Goal: Transaction & Acquisition: Download file/media

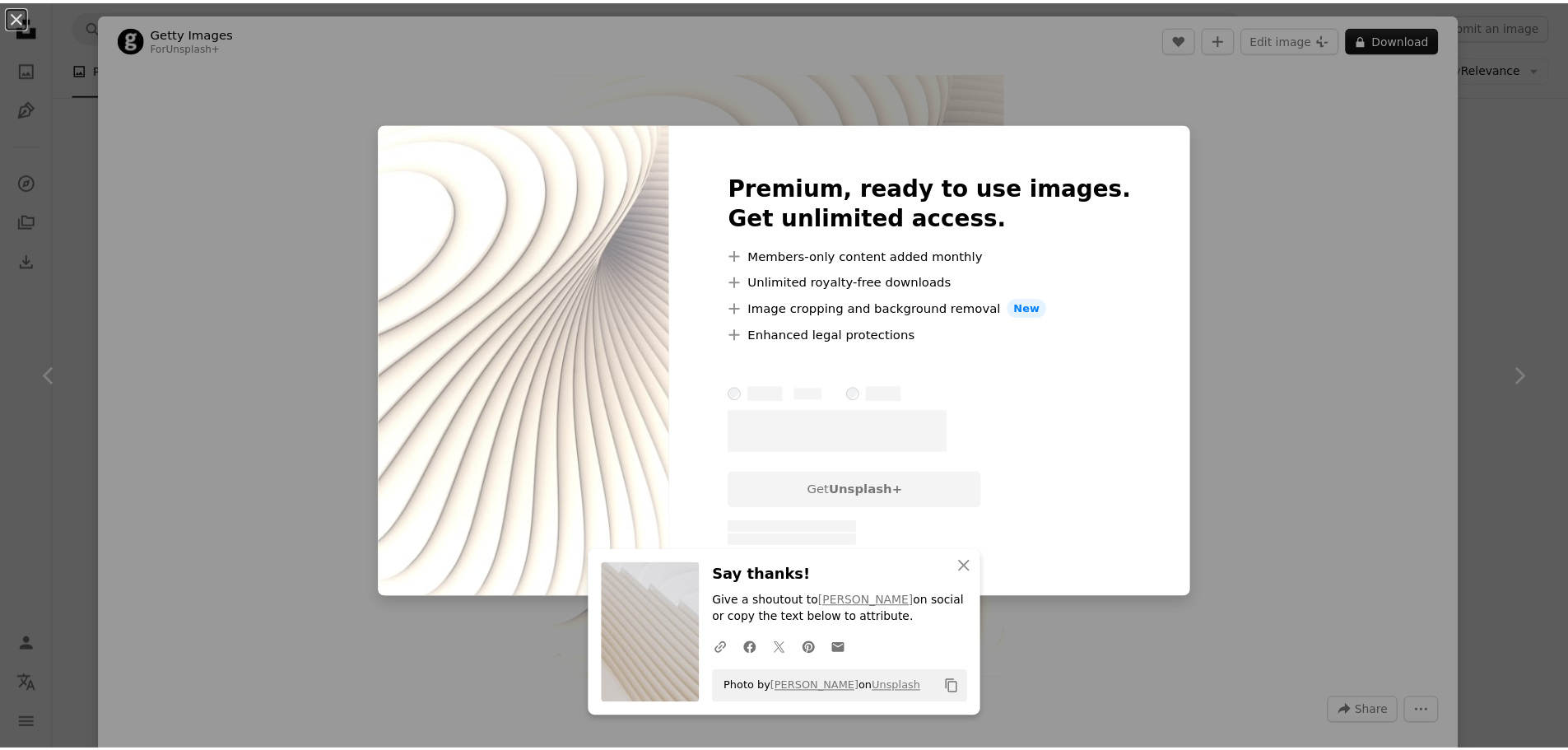
scroll to position [1399, 0]
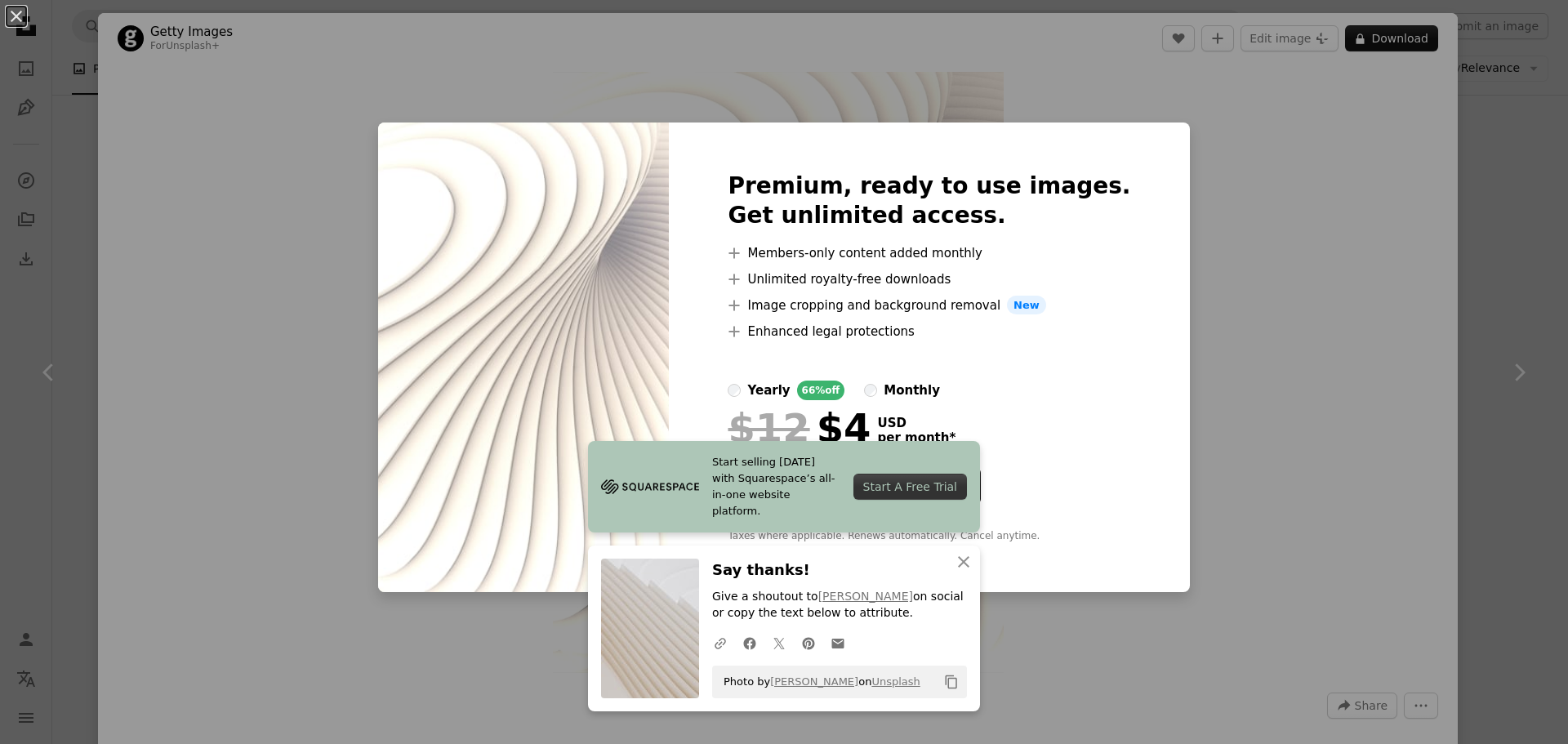
click at [1194, 190] on div "An X shape Start selling [DATE] with Squarespace’s all-in-one website platform.…" at bounding box center [784, 372] width 1568 height 744
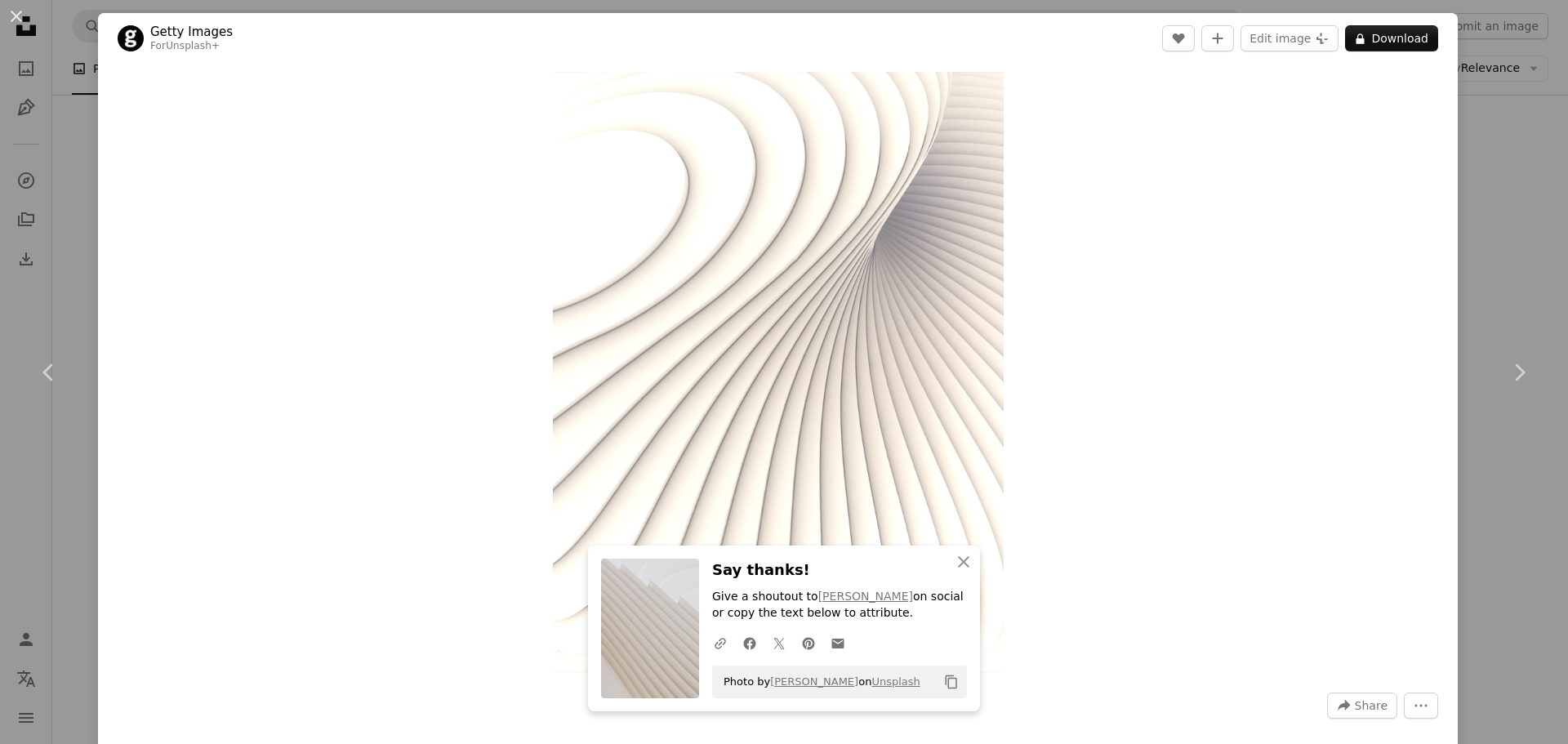
click at [1508, 150] on div "An X shape Chevron left Chevron right An X shape Close Say thanks! Give a shout…" at bounding box center [784, 372] width 1568 height 744
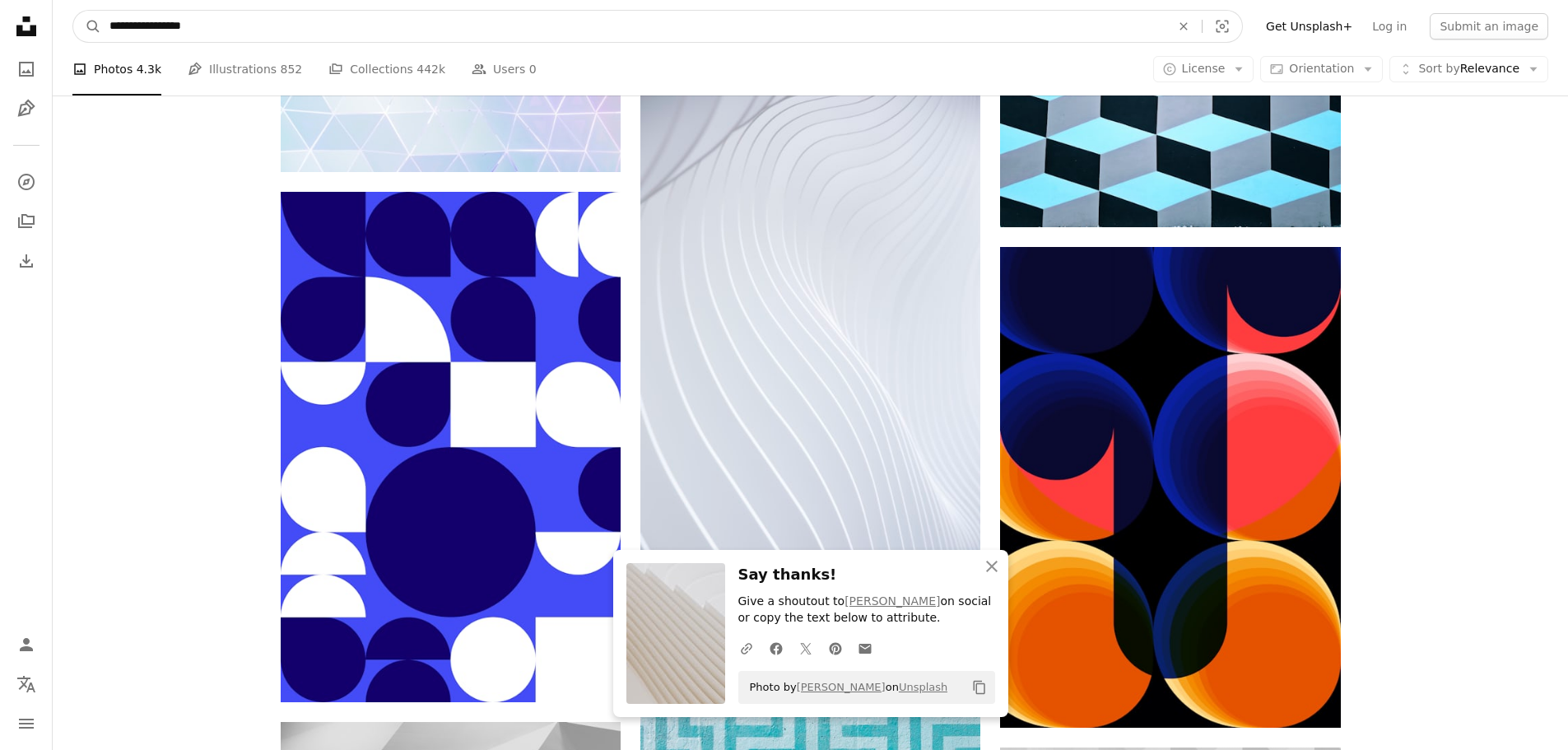
click at [719, 26] on input "**********" at bounding box center [633, 26] width 1064 height 31
paste input "Find visuals sitewide"
type input "**********"
click button "A magnifying glass" at bounding box center [87, 26] width 28 height 31
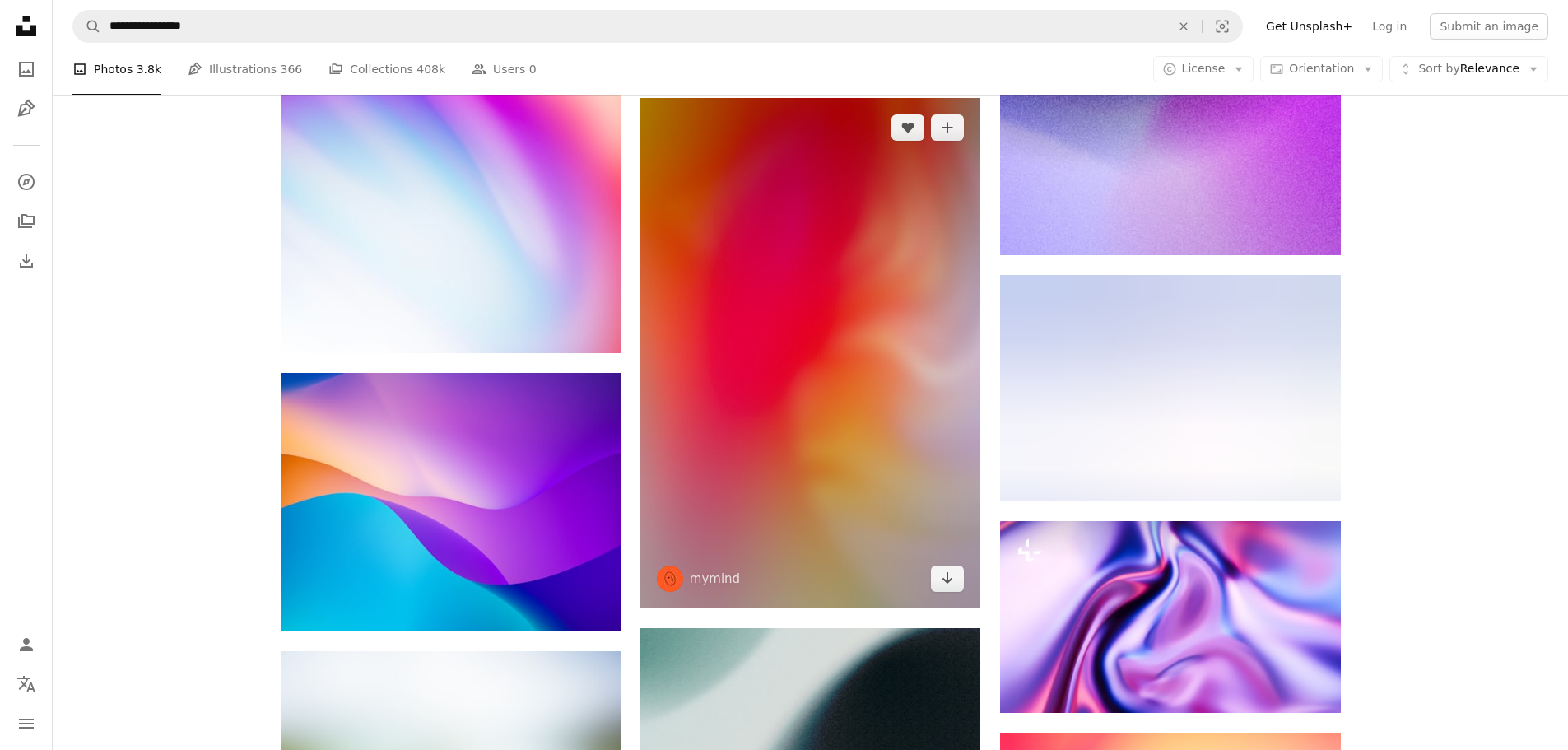
scroll to position [1234, 0]
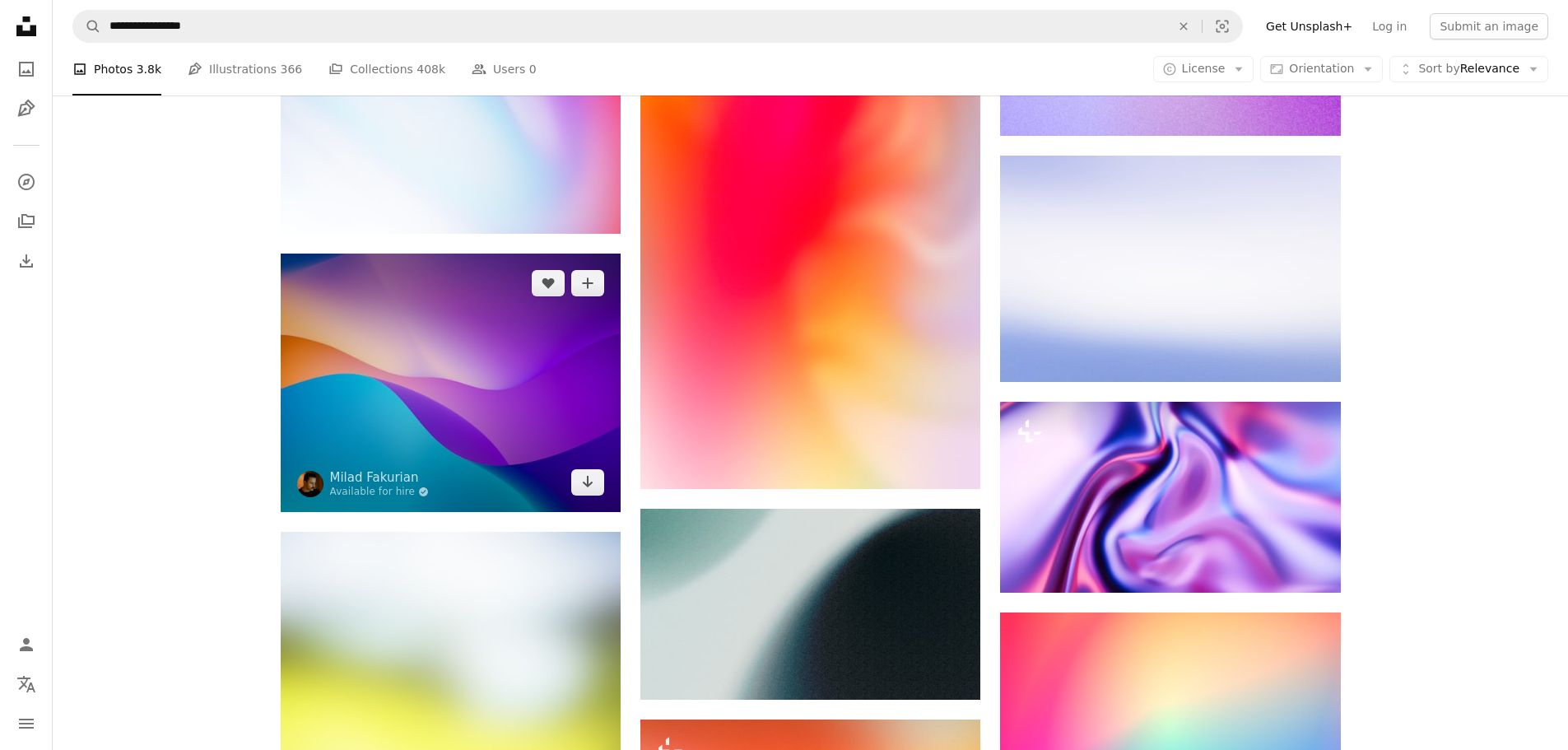
click at [391, 397] on img at bounding box center [451, 383] width 340 height 259
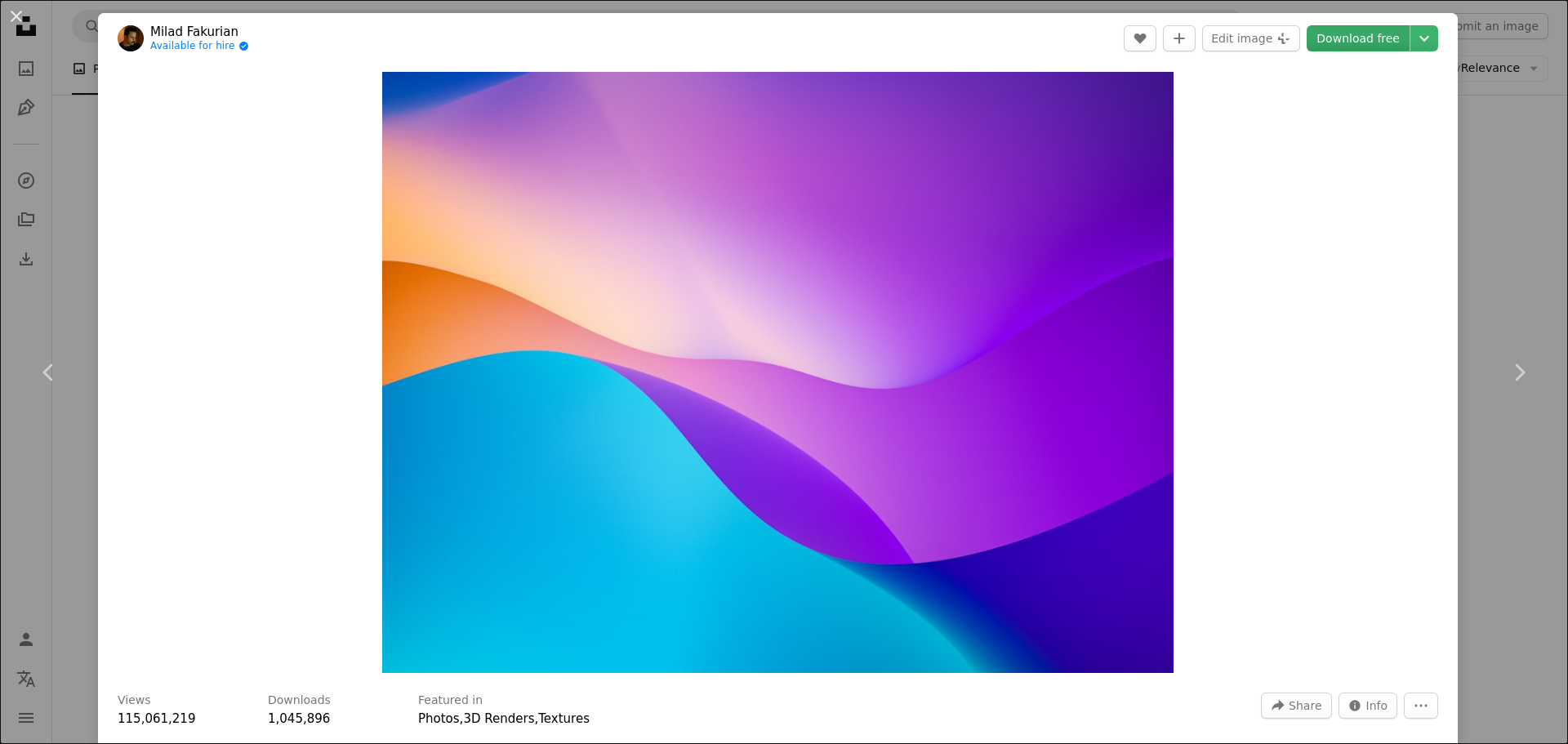
click at [1315, 37] on link "Download free" at bounding box center [1358, 38] width 103 height 26
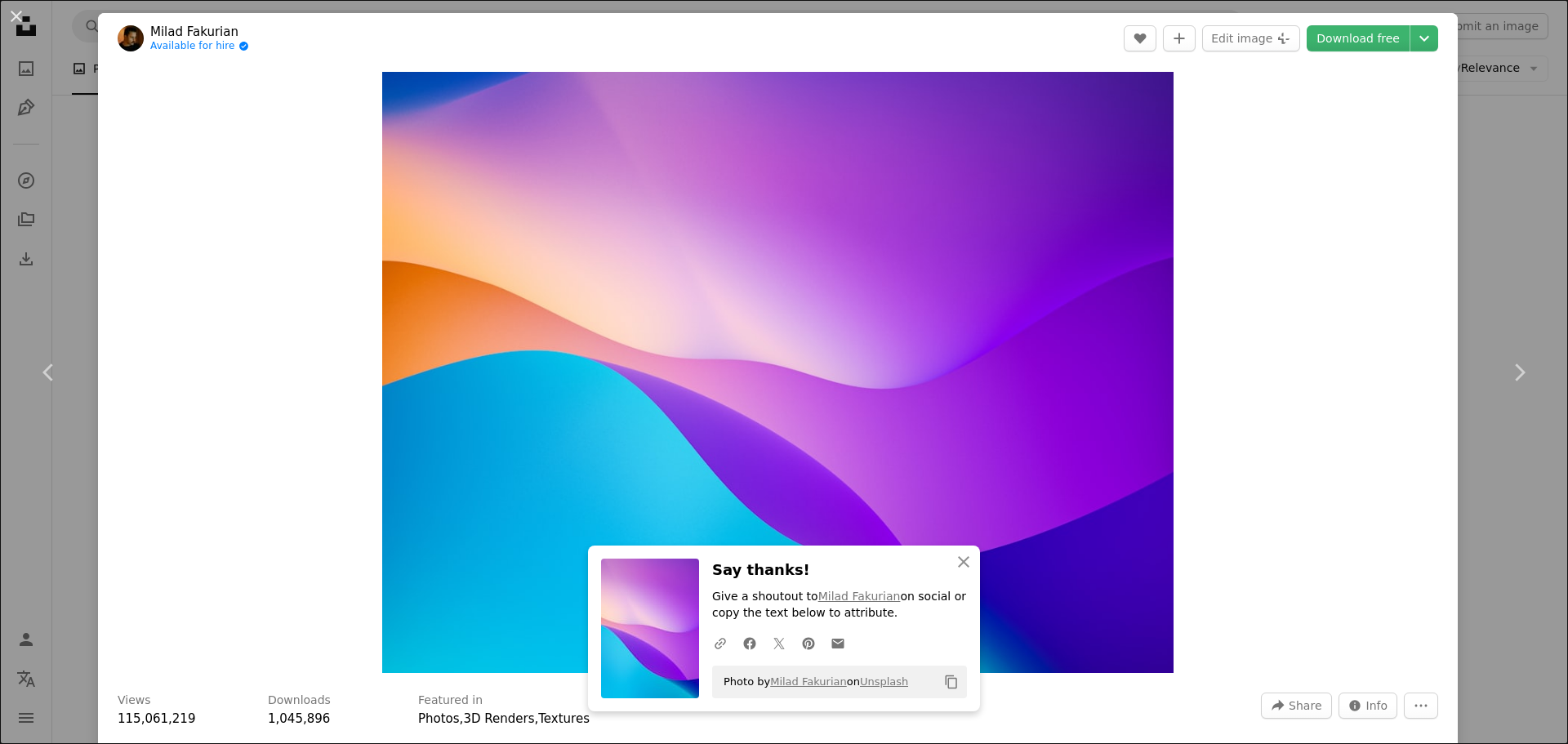
click at [1482, 159] on div "An X shape Chevron left Chevron right An X shape Close Say thanks! Give a shout…" at bounding box center [784, 372] width 1568 height 744
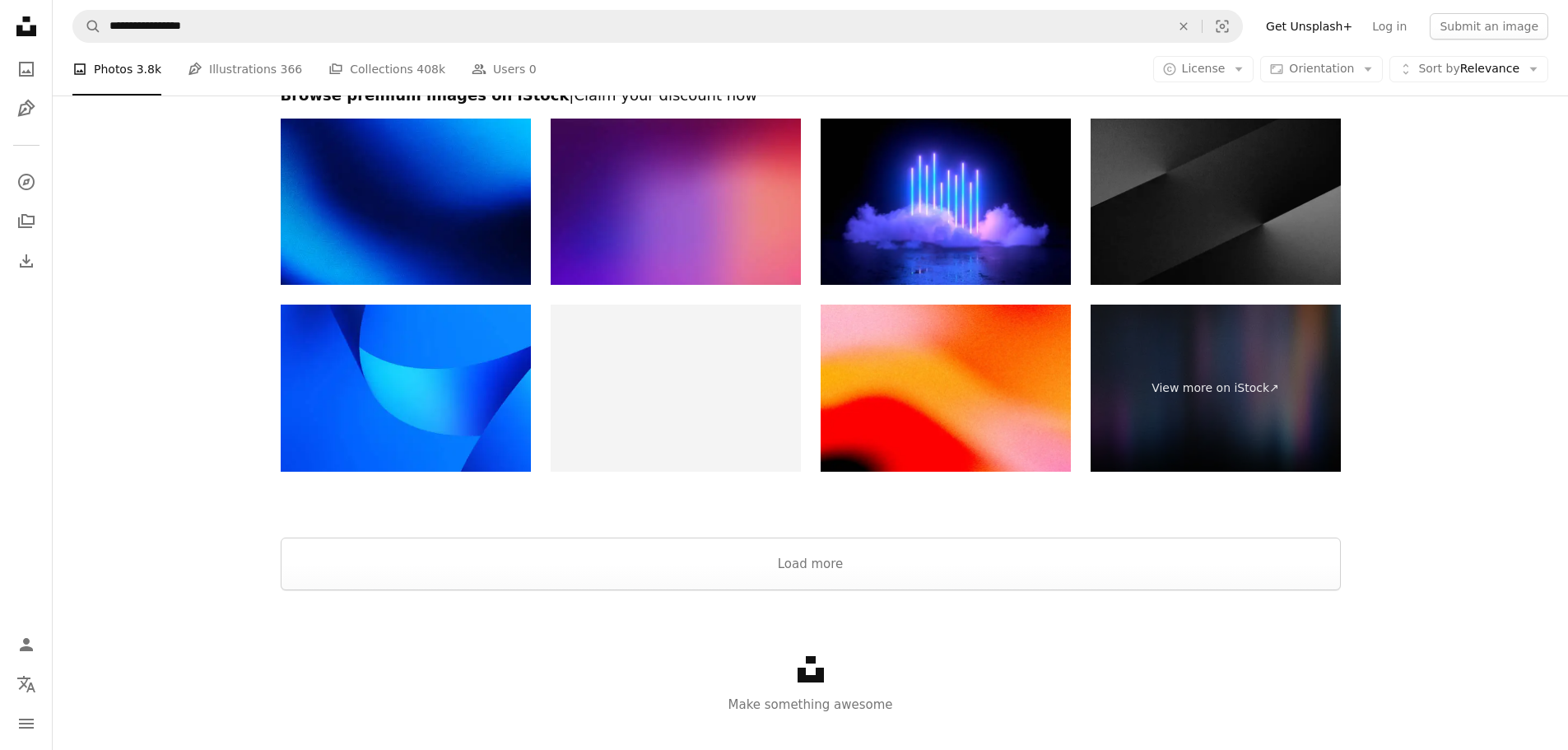
scroll to position [3129, 0]
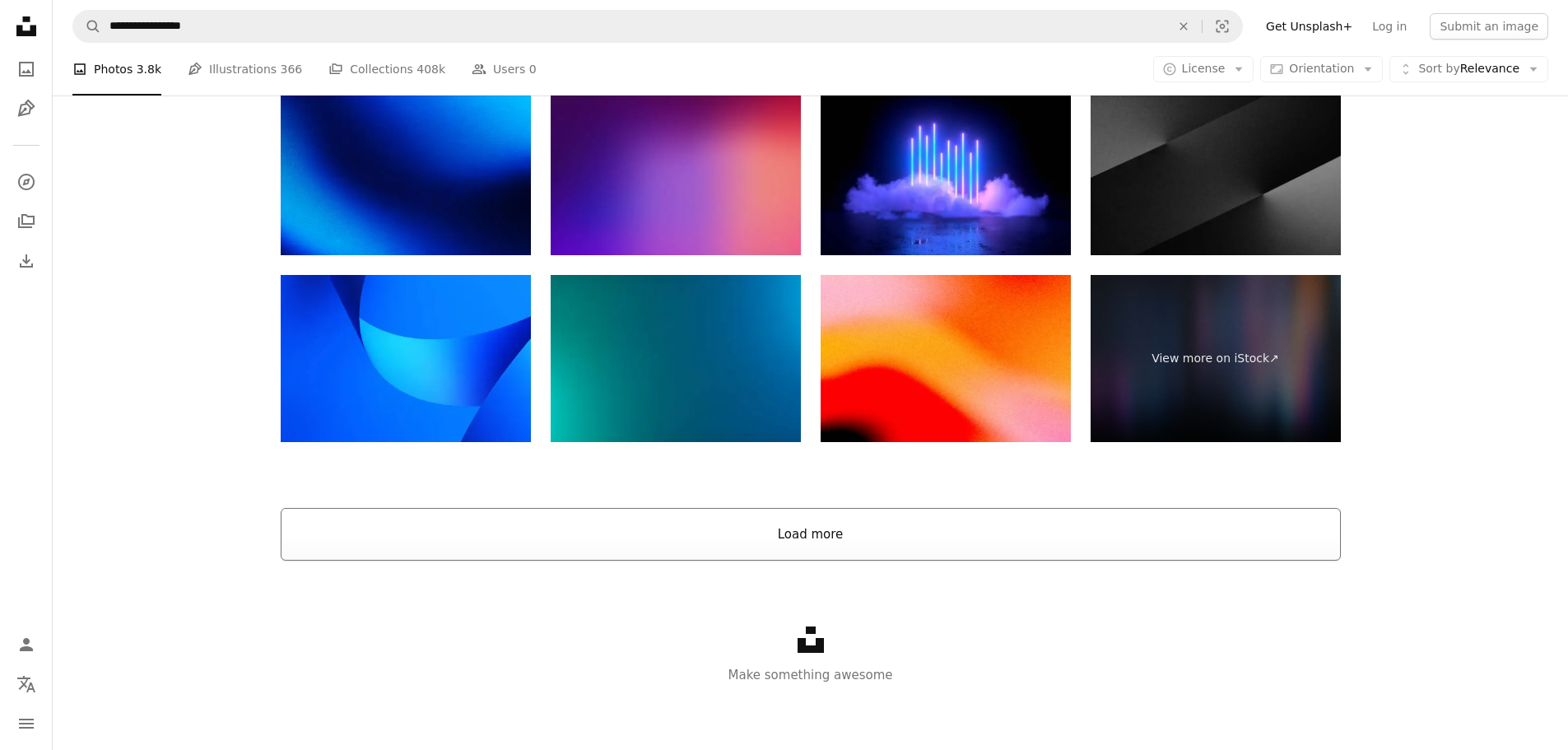
click at [867, 549] on button "Load more" at bounding box center [811, 534] width 1060 height 52
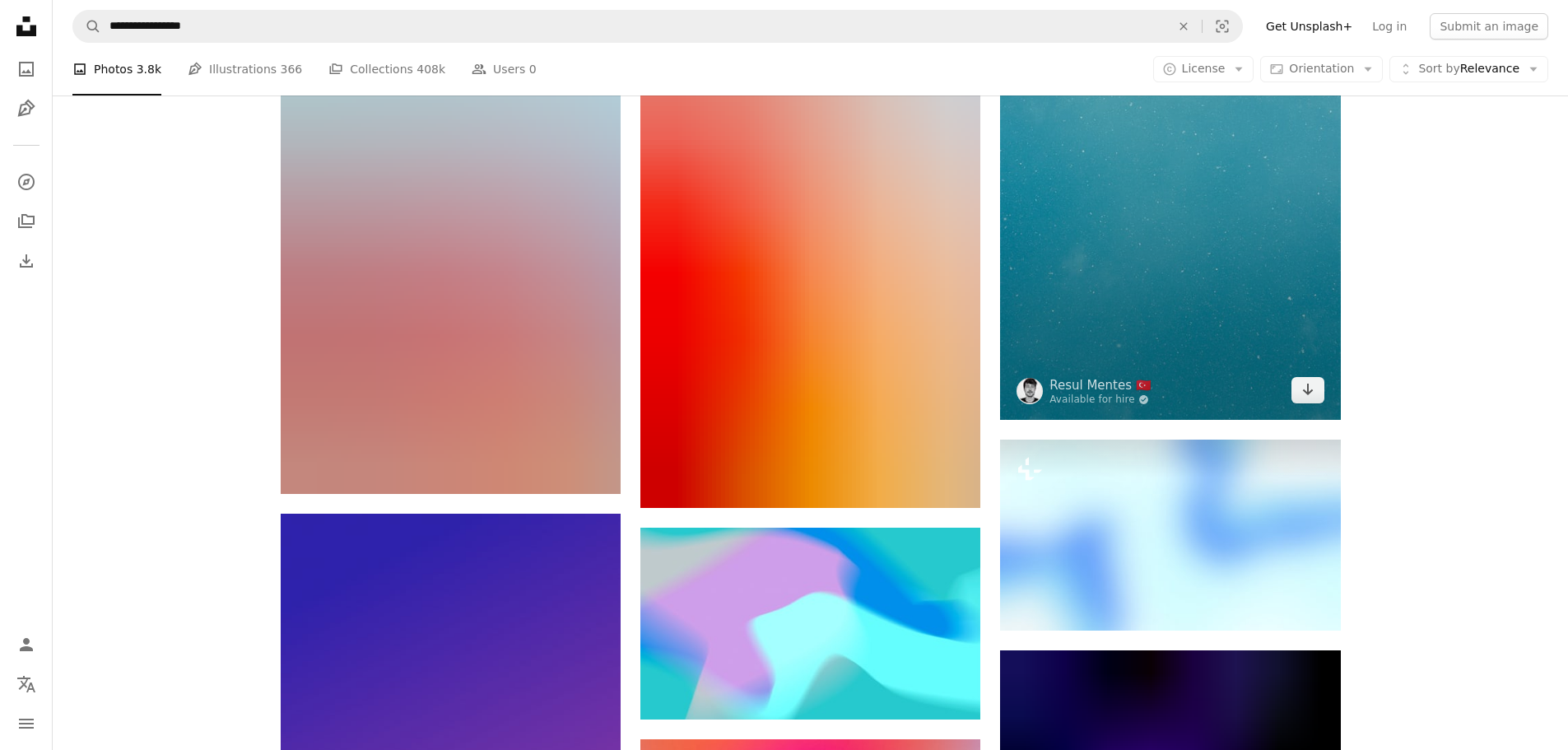
scroll to position [10291, 0]
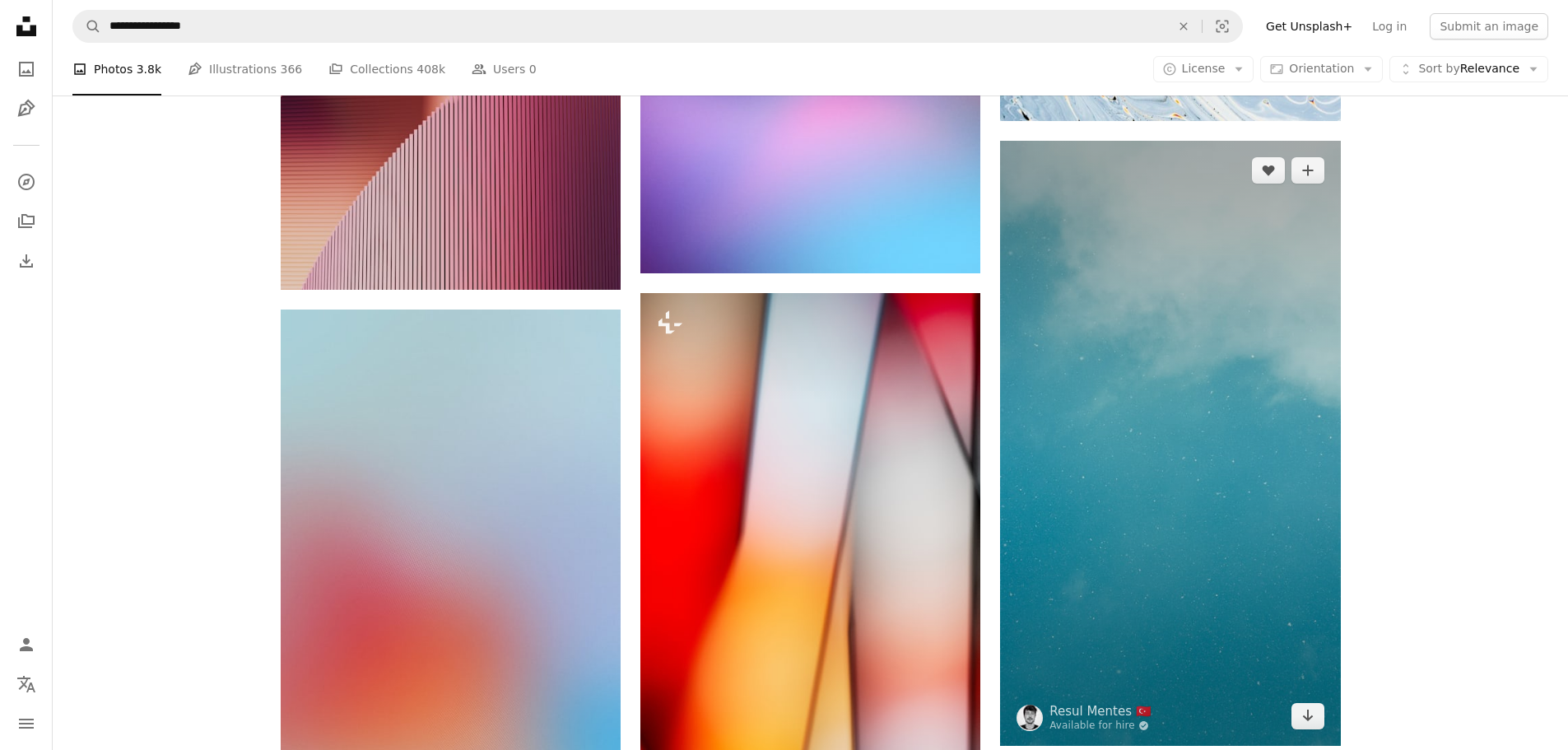
click at [1222, 295] on img at bounding box center [1170, 443] width 340 height 605
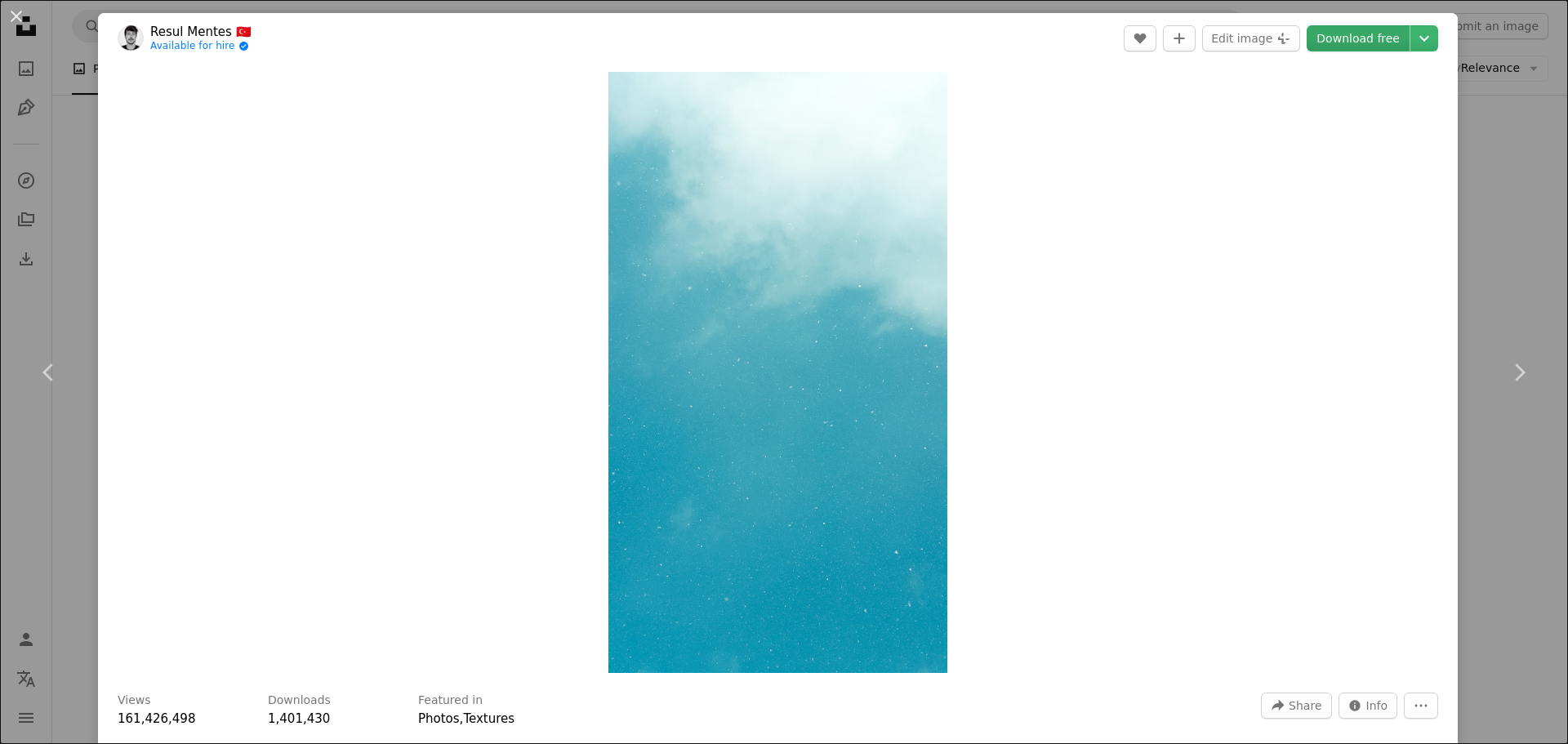
click at [1339, 34] on link "Download free" at bounding box center [1358, 38] width 103 height 26
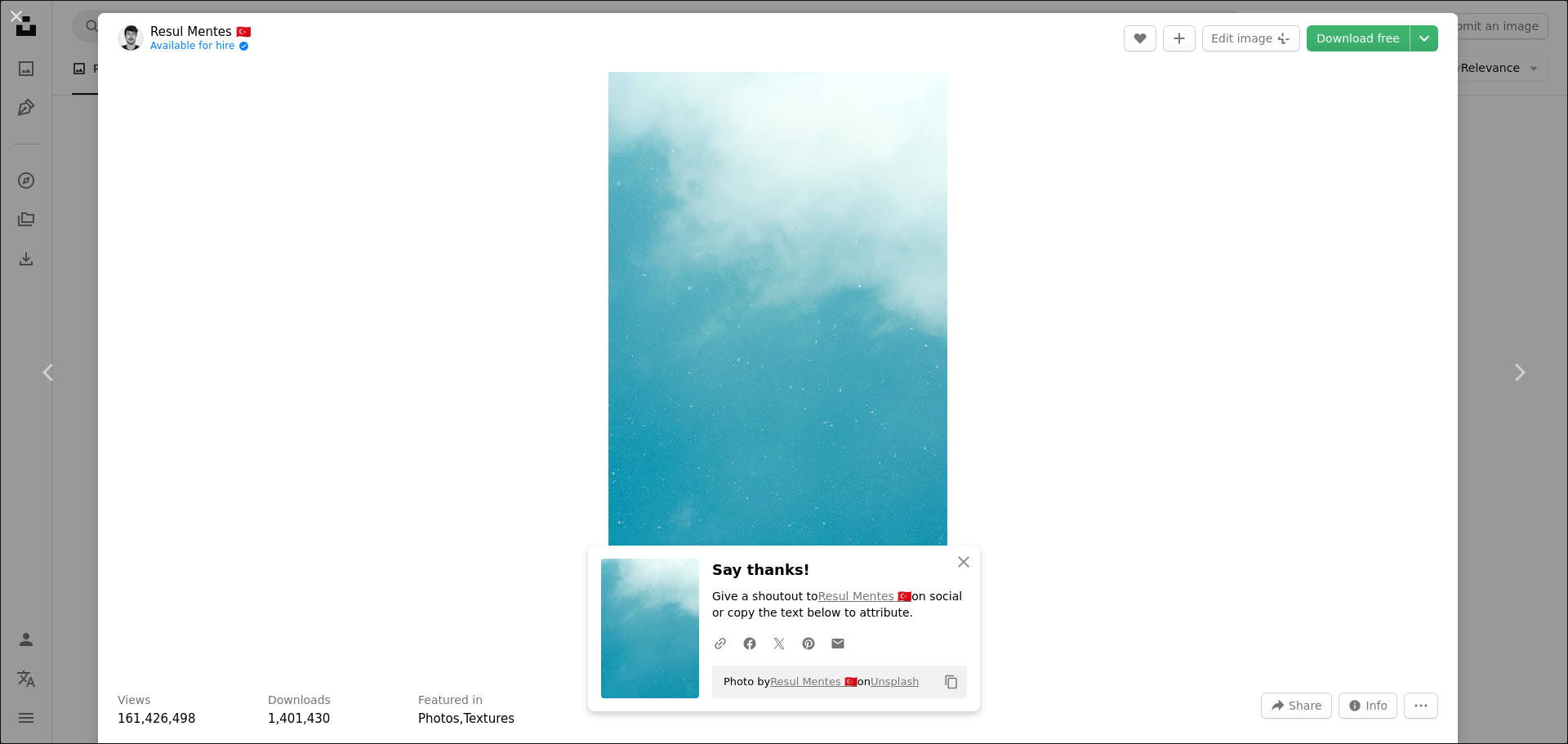
click at [1513, 150] on div "An X shape Chevron left Chevron right An X shape Close Say thanks! Give a shout…" at bounding box center [784, 372] width 1568 height 744
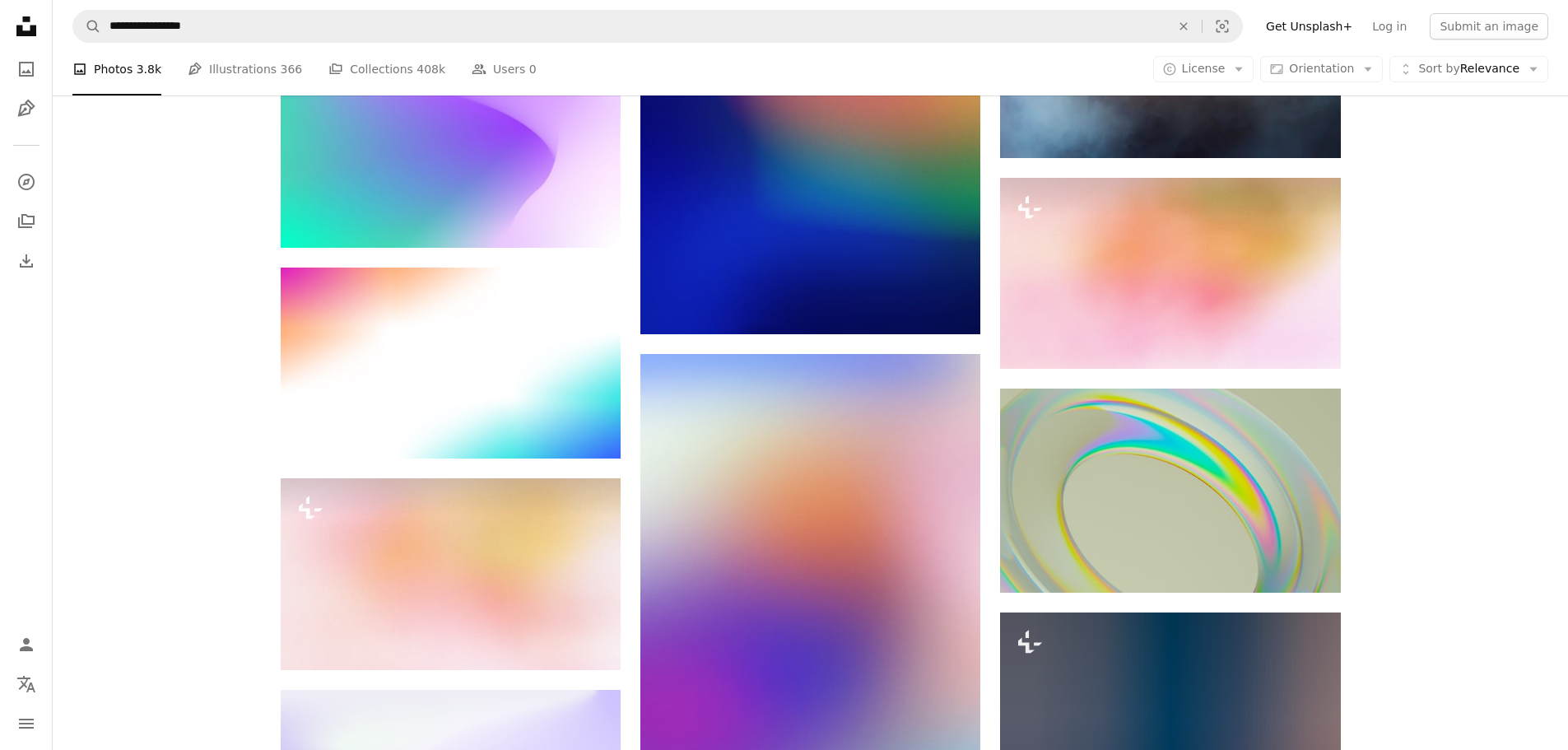
scroll to position [11773, 0]
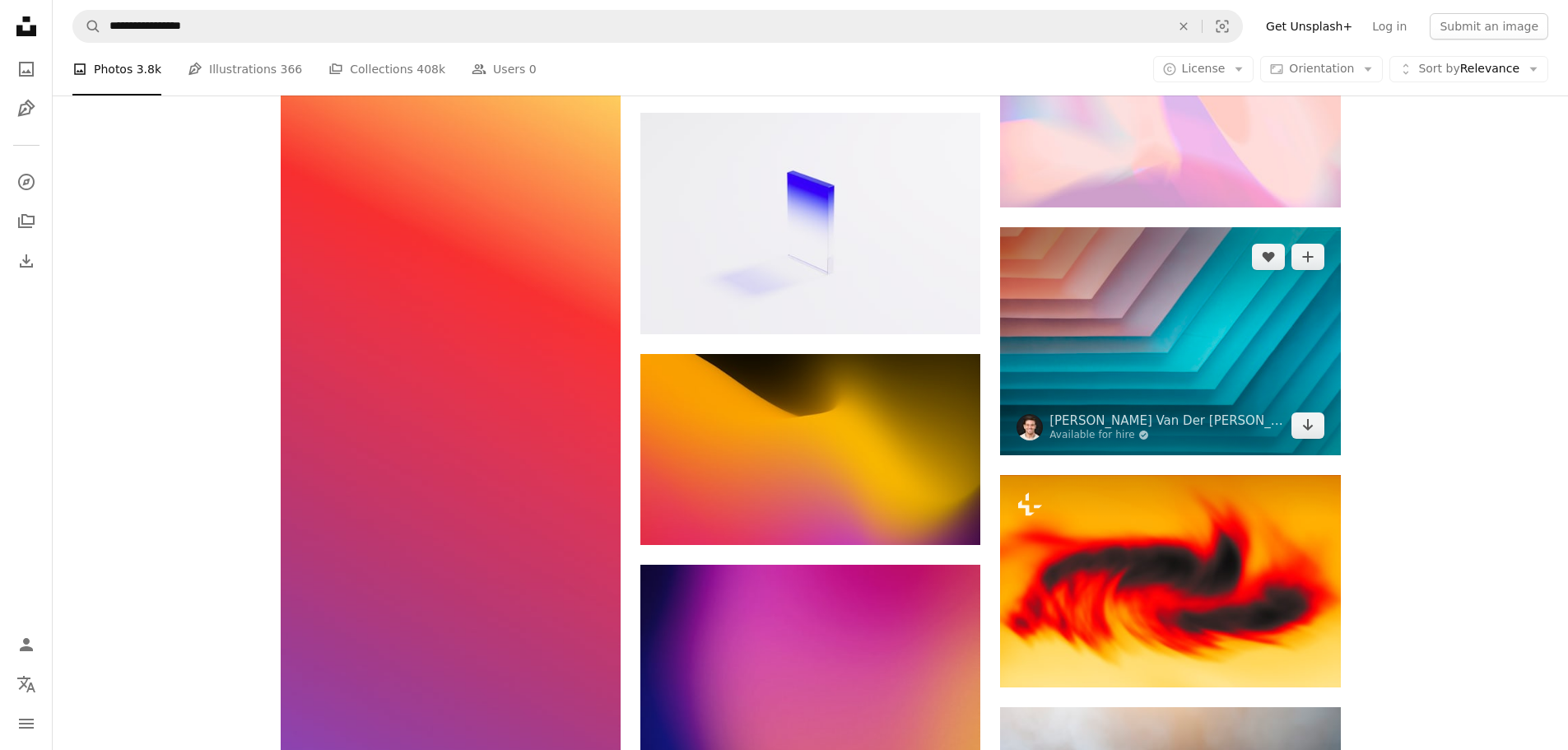
click at [1207, 317] on img at bounding box center [1170, 342] width 340 height 228
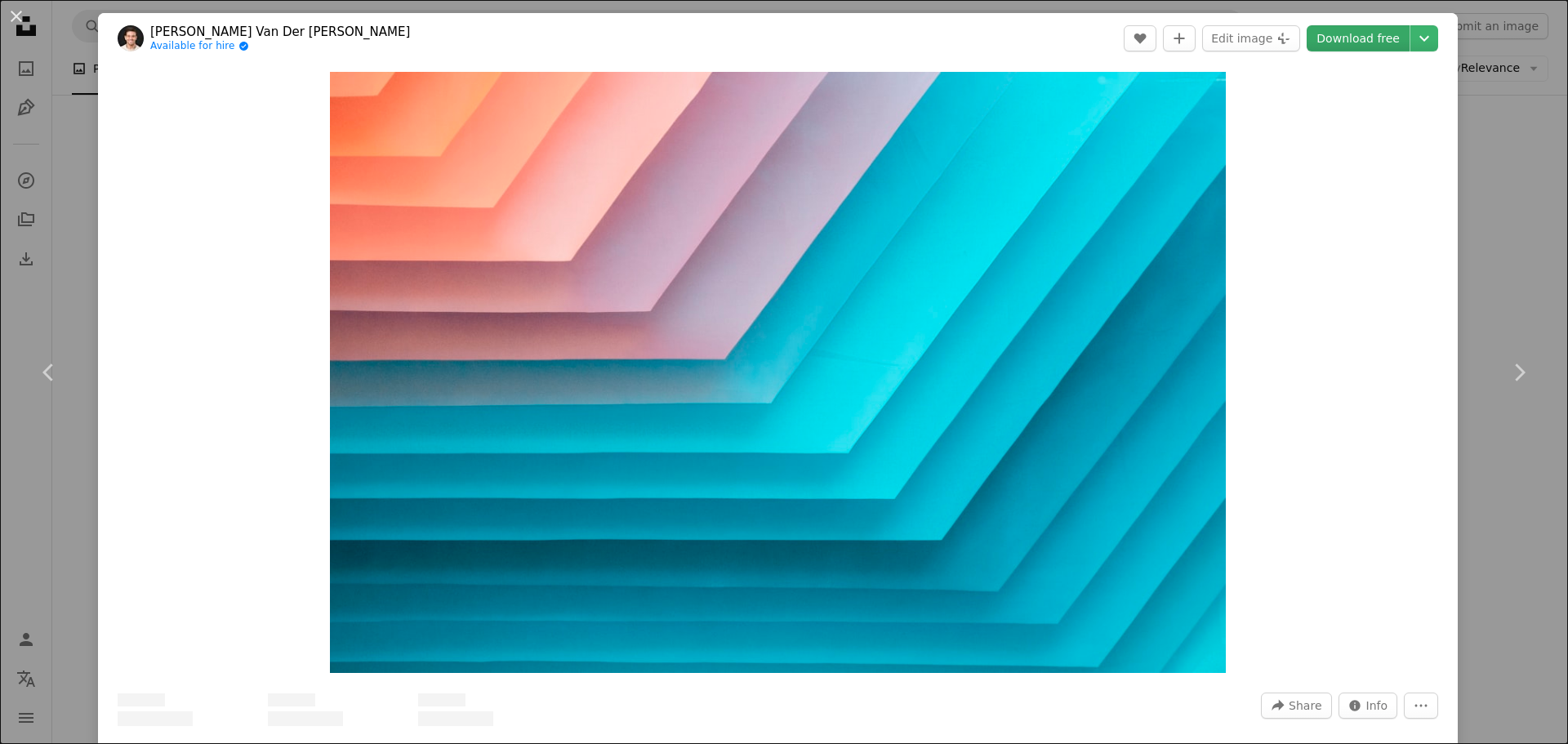
click at [1326, 34] on link "Download free" at bounding box center [1358, 38] width 103 height 26
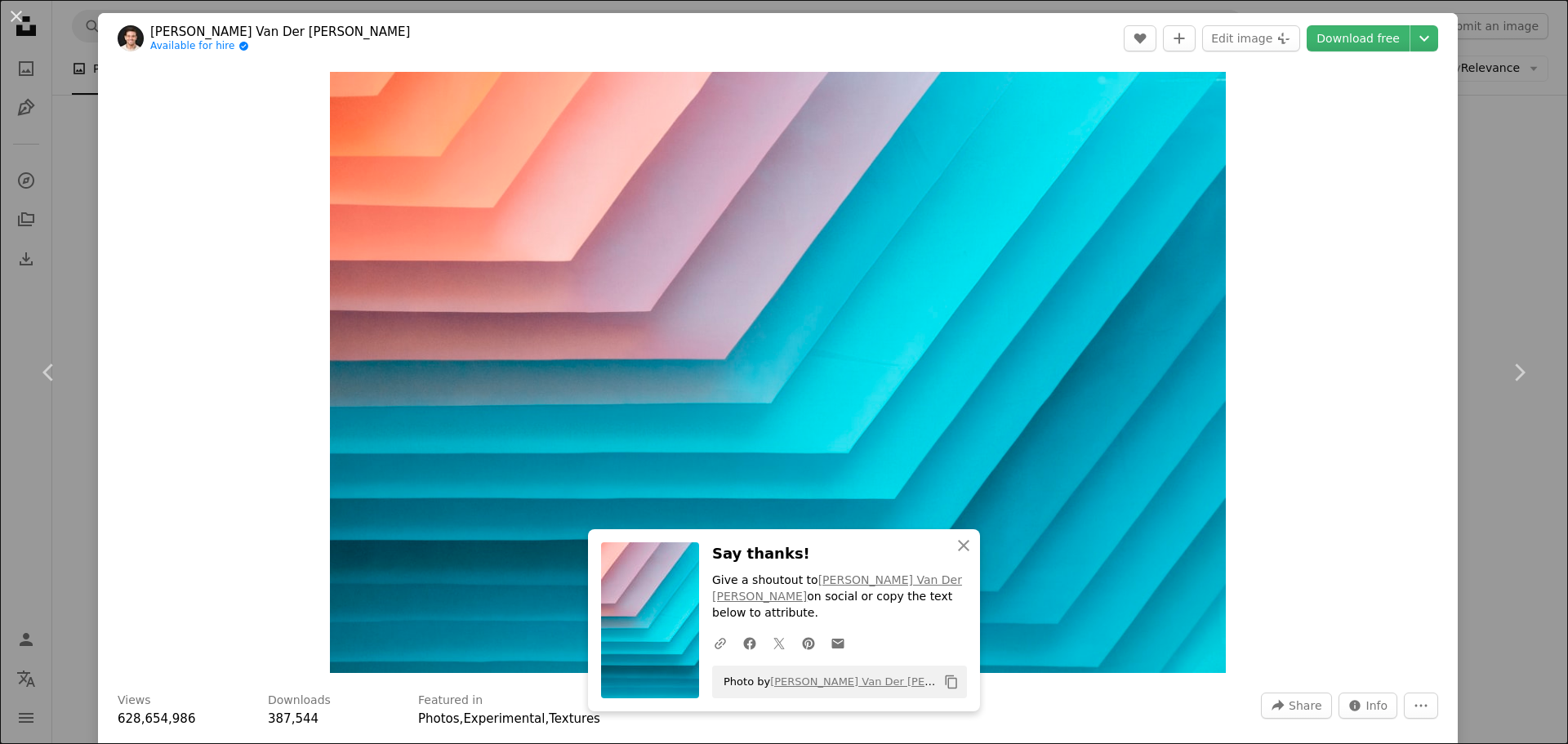
click at [1524, 233] on div "An X shape Chevron left Chevron right An X shape Close Say thanks! Give a shout…" at bounding box center [784, 372] width 1568 height 744
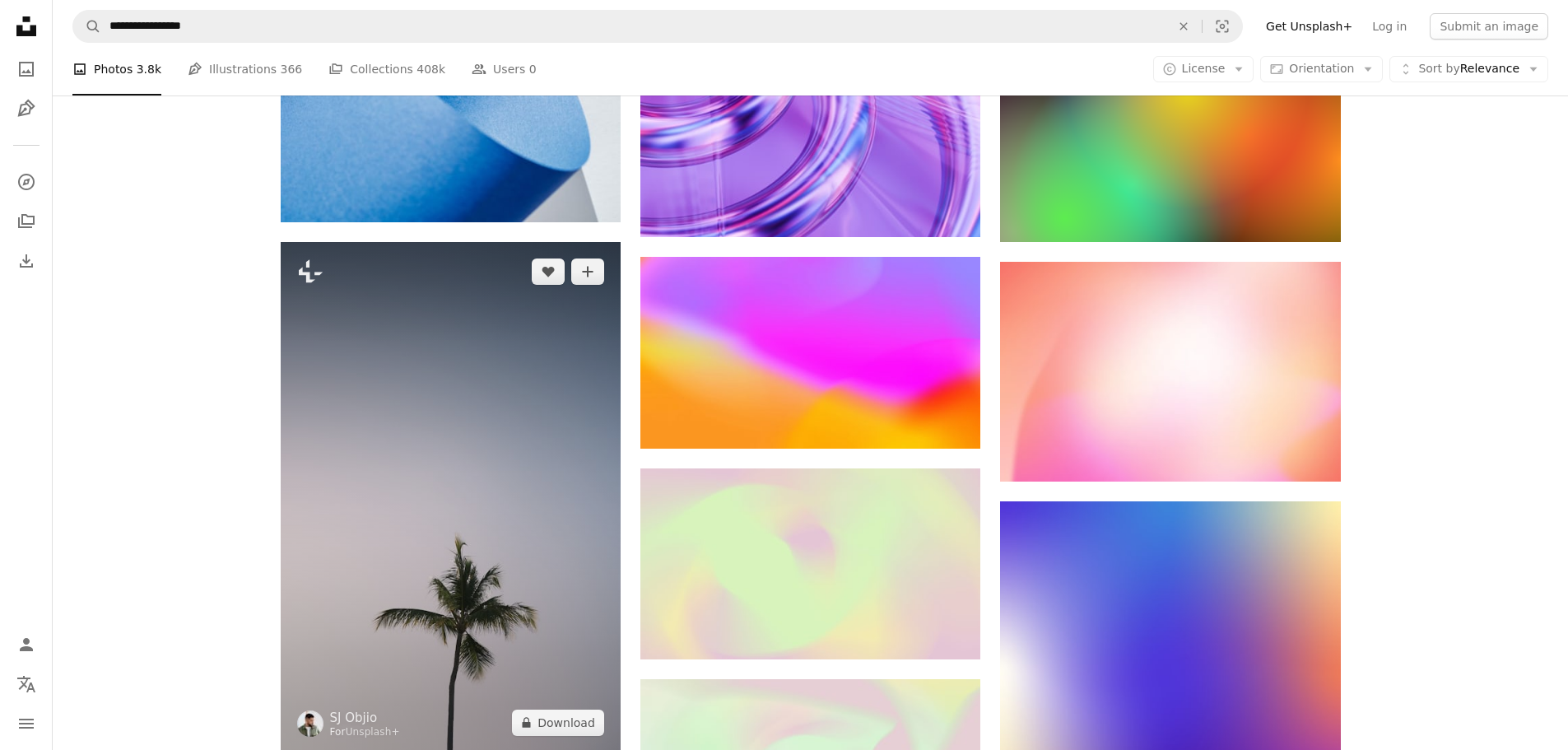
scroll to position [14901, 0]
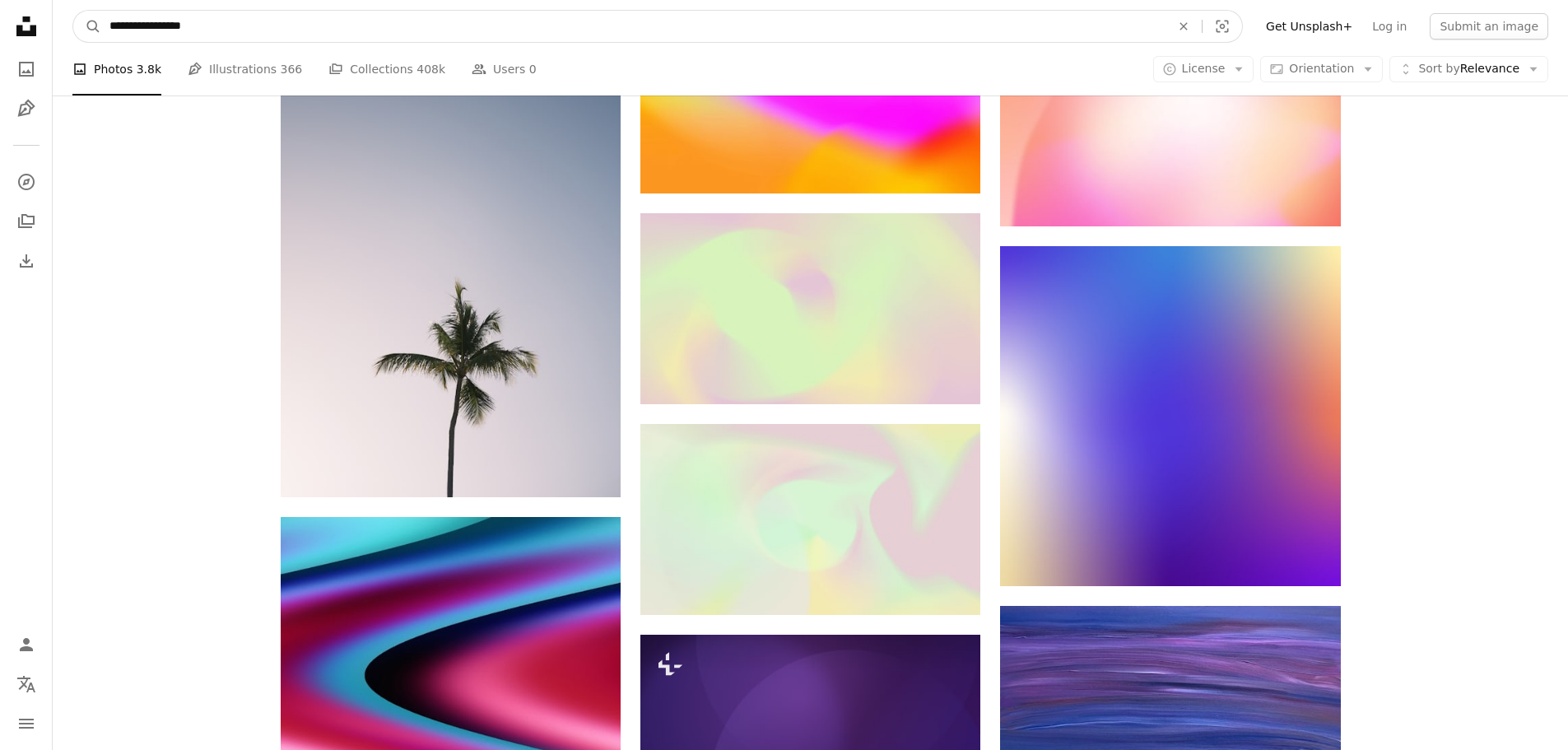
click at [343, 24] on input "**********" at bounding box center [633, 26] width 1064 height 31
type input "**********"
click button "A magnifying glass" at bounding box center [87, 26] width 28 height 31
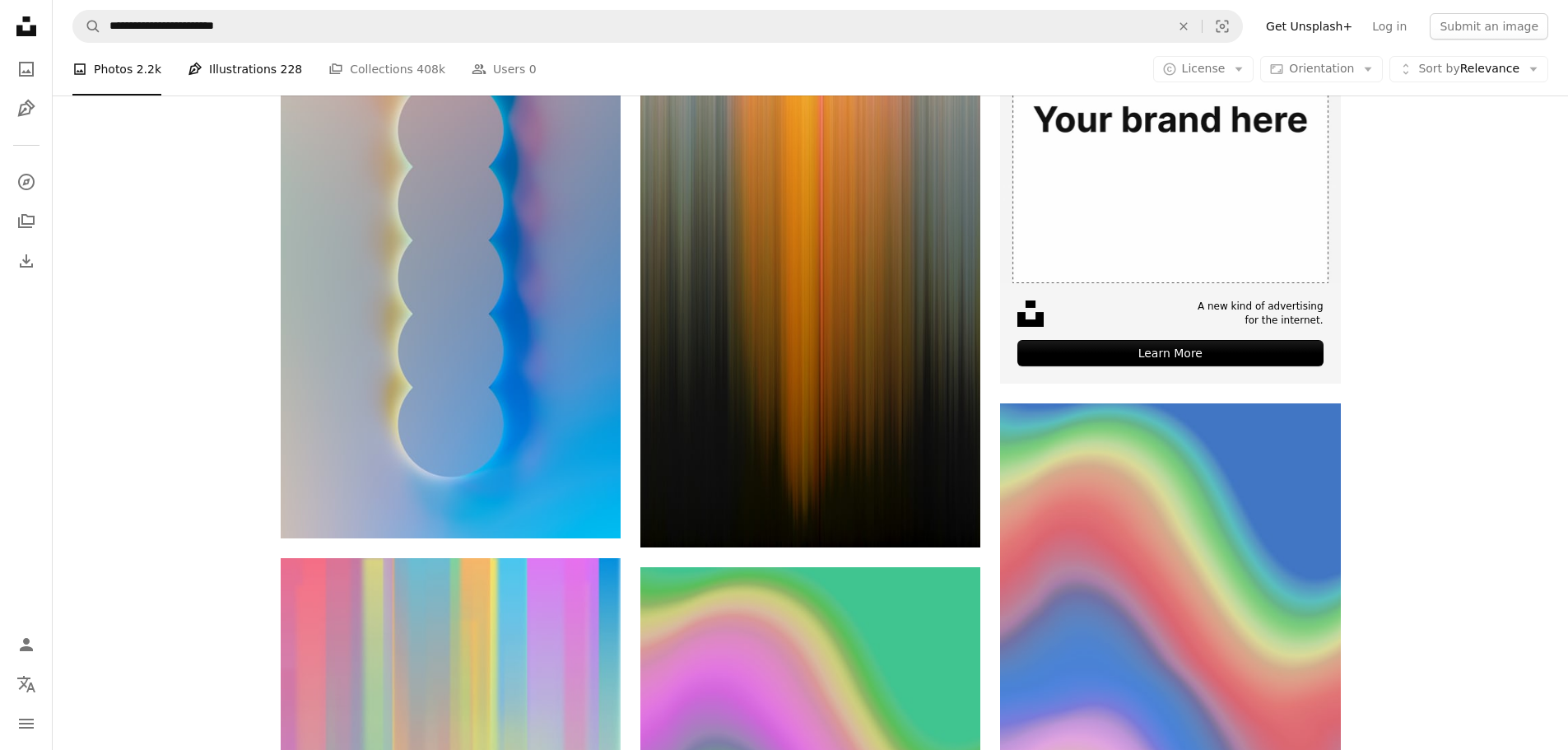
scroll to position [82, 0]
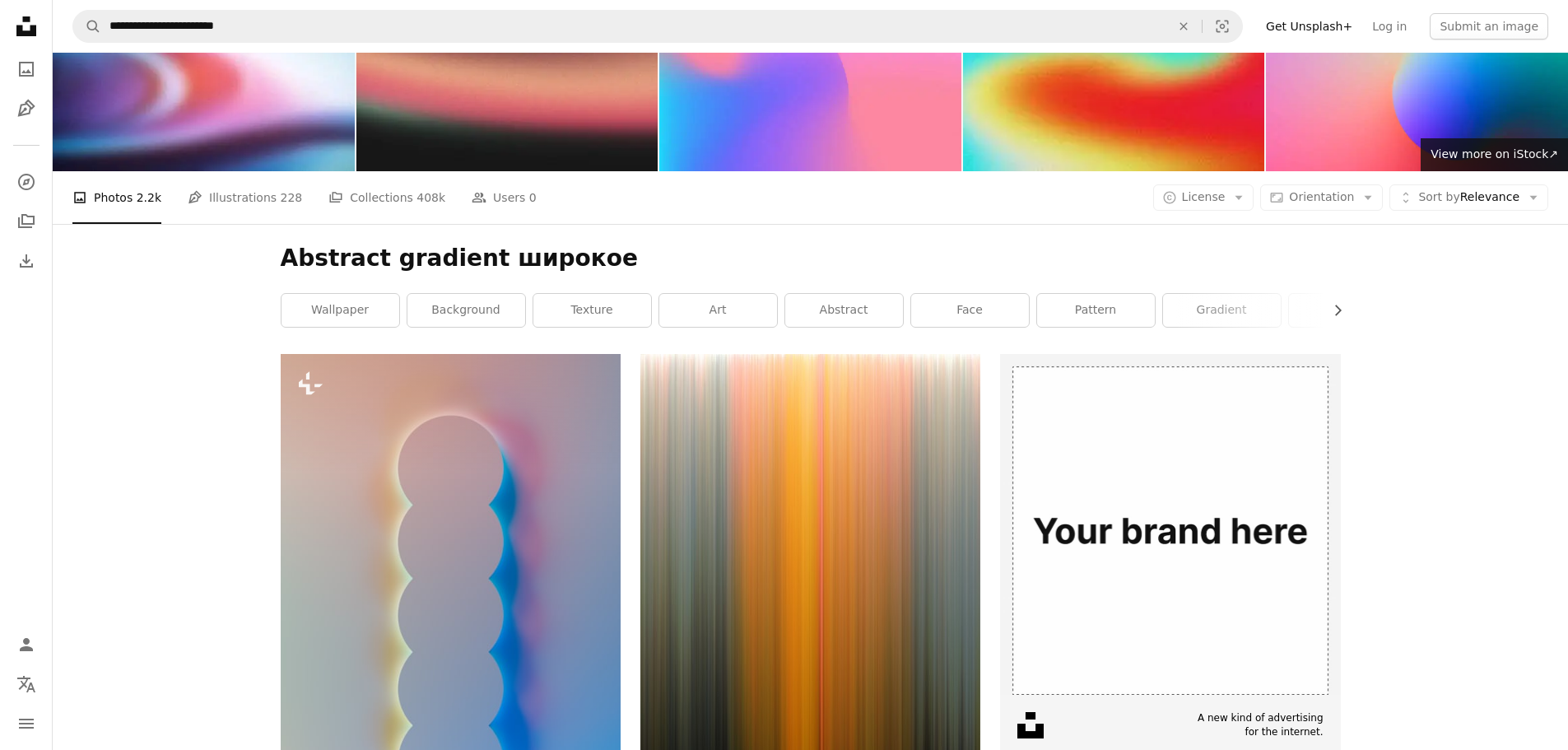
click at [117, 208] on li "A photo Photos 2.2k" at bounding box center [117, 198] width 89 height 52
click at [15, 15] on icon "Unsplash logo Unsplash Home" at bounding box center [26, 26] width 33 height 33
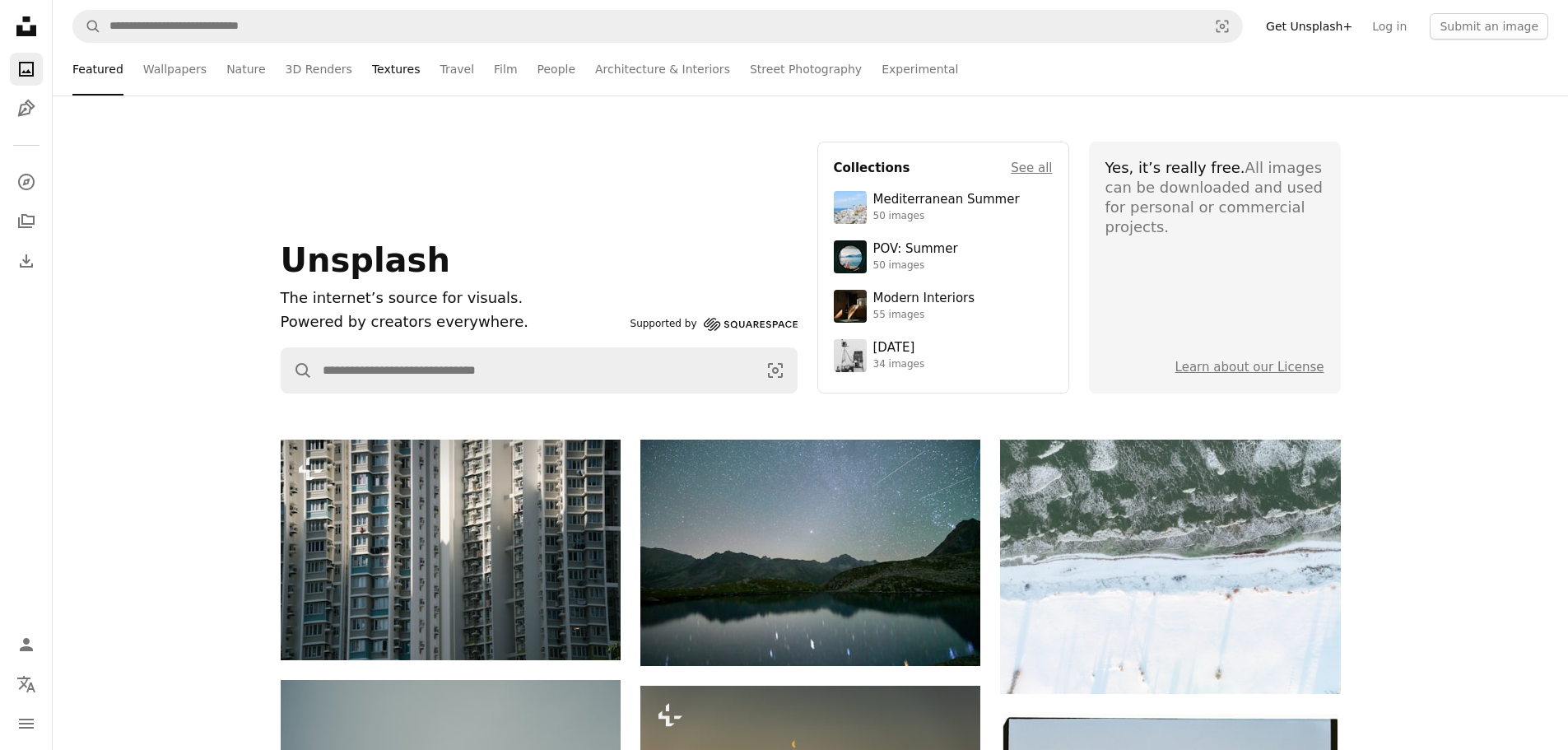
click at [372, 71] on link "Textures" at bounding box center [396, 69] width 48 height 52
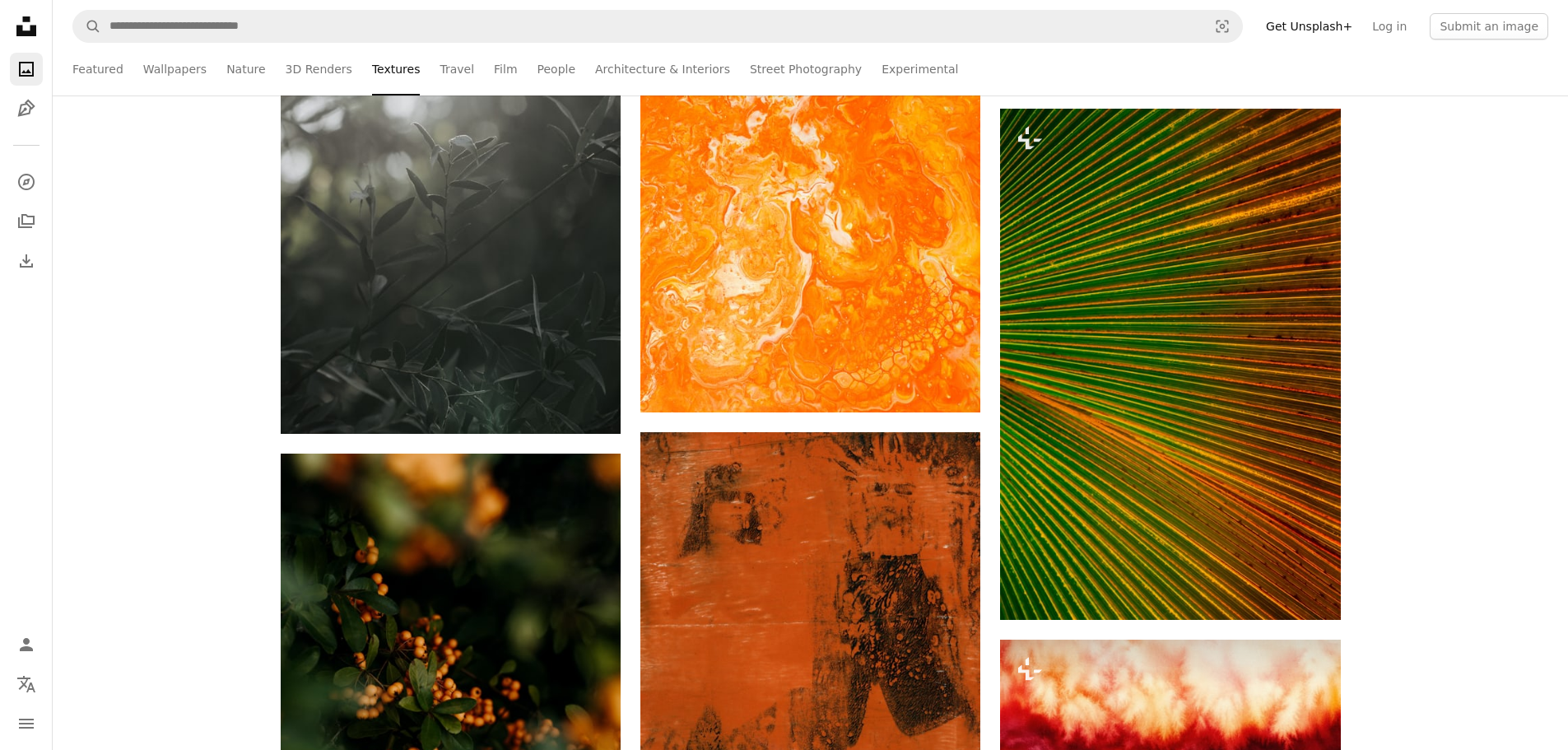
scroll to position [9468, 0]
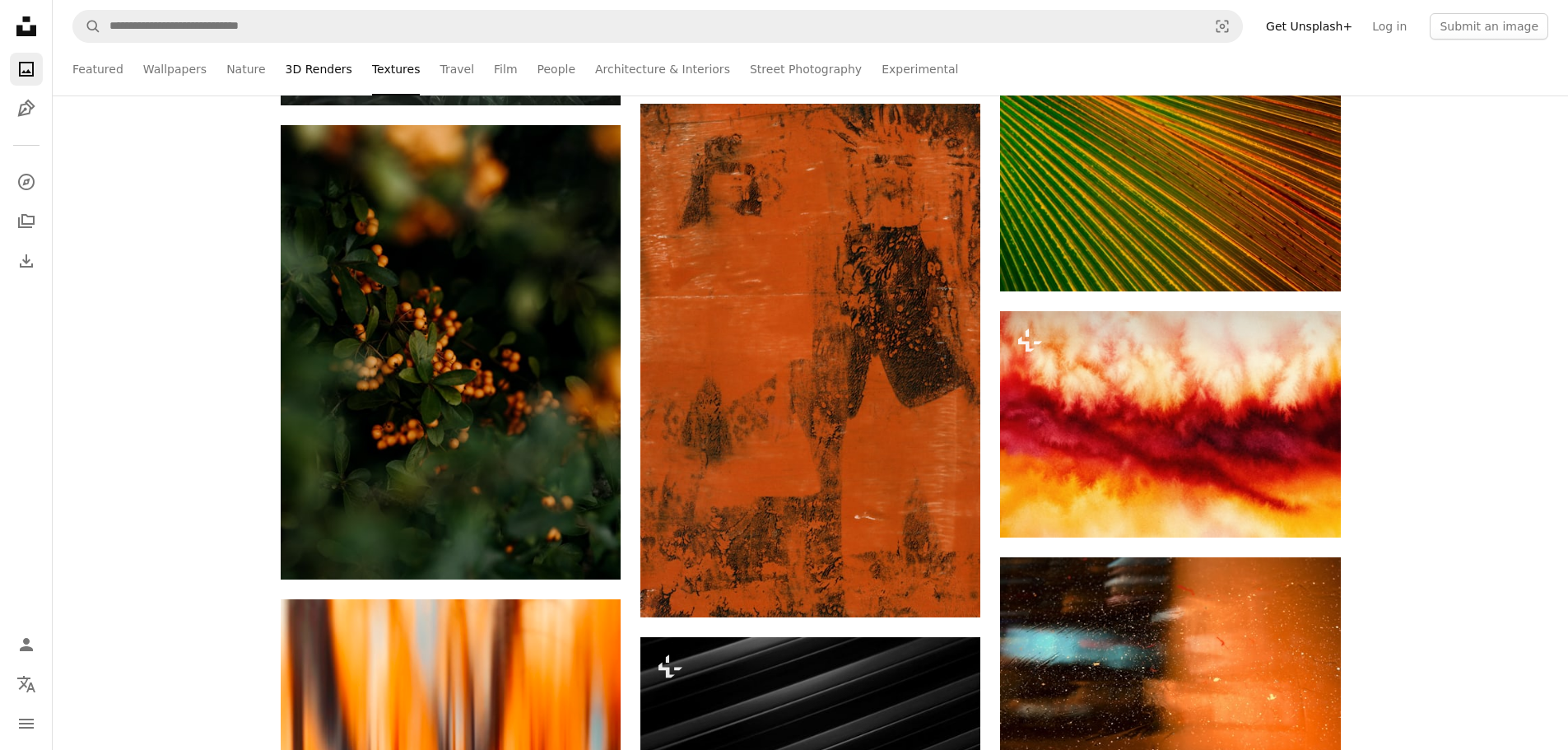
click at [324, 69] on link "3D Renders" at bounding box center [319, 69] width 67 height 52
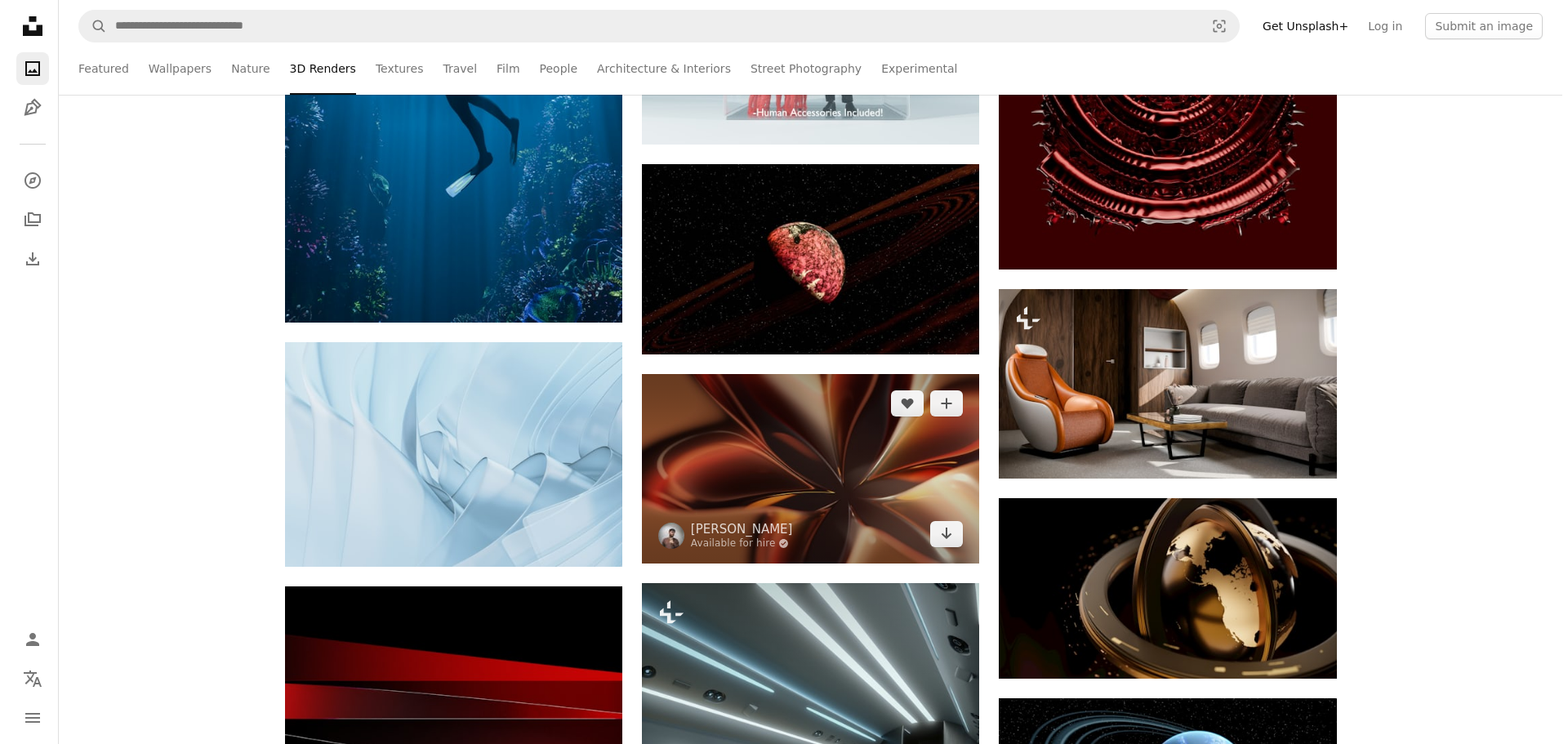
scroll to position [2695, 0]
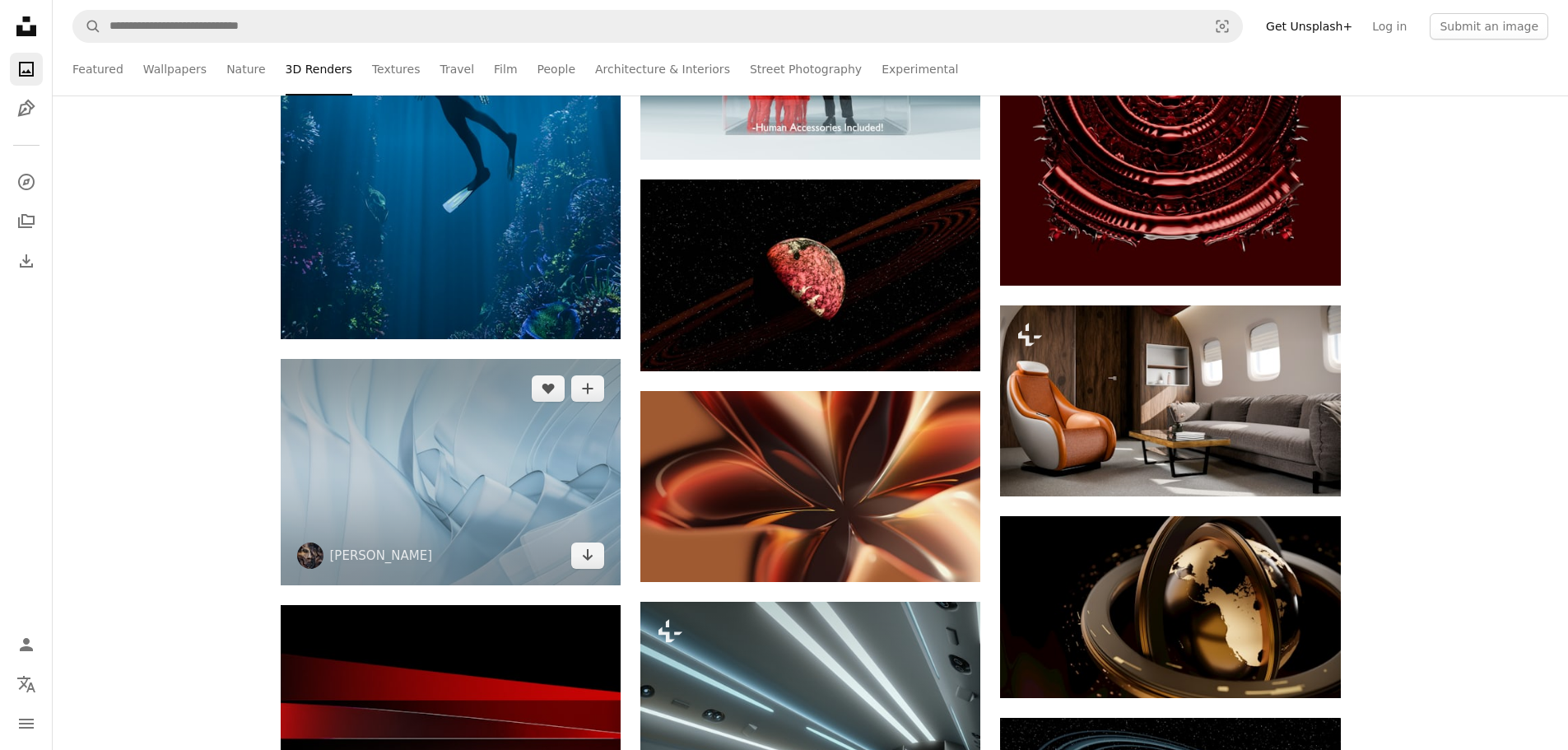
click at [469, 519] on img at bounding box center [451, 473] width 340 height 227
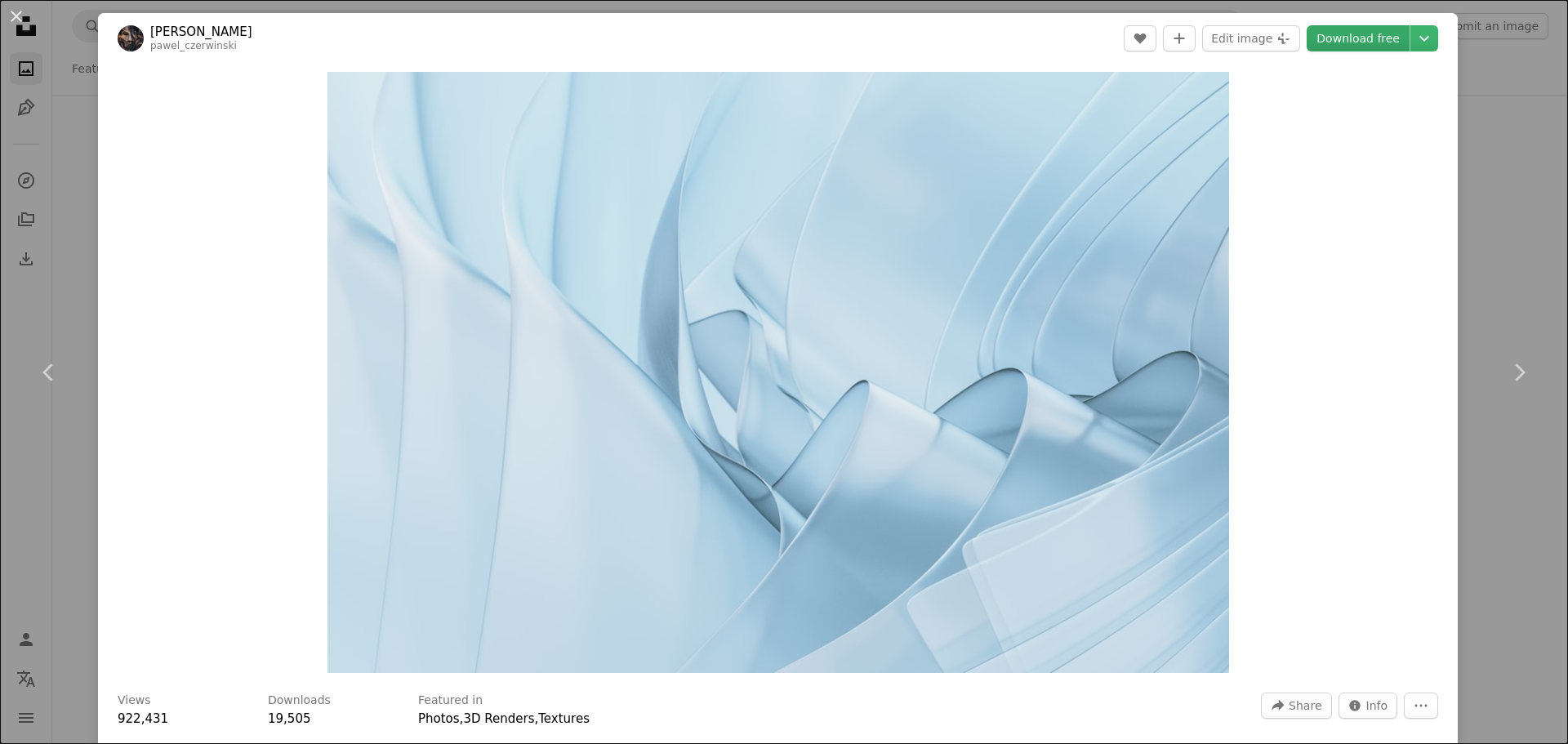
click at [1319, 44] on link "Download free" at bounding box center [1358, 38] width 103 height 26
